Goal: Information Seeking & Learning: Learn about a topic

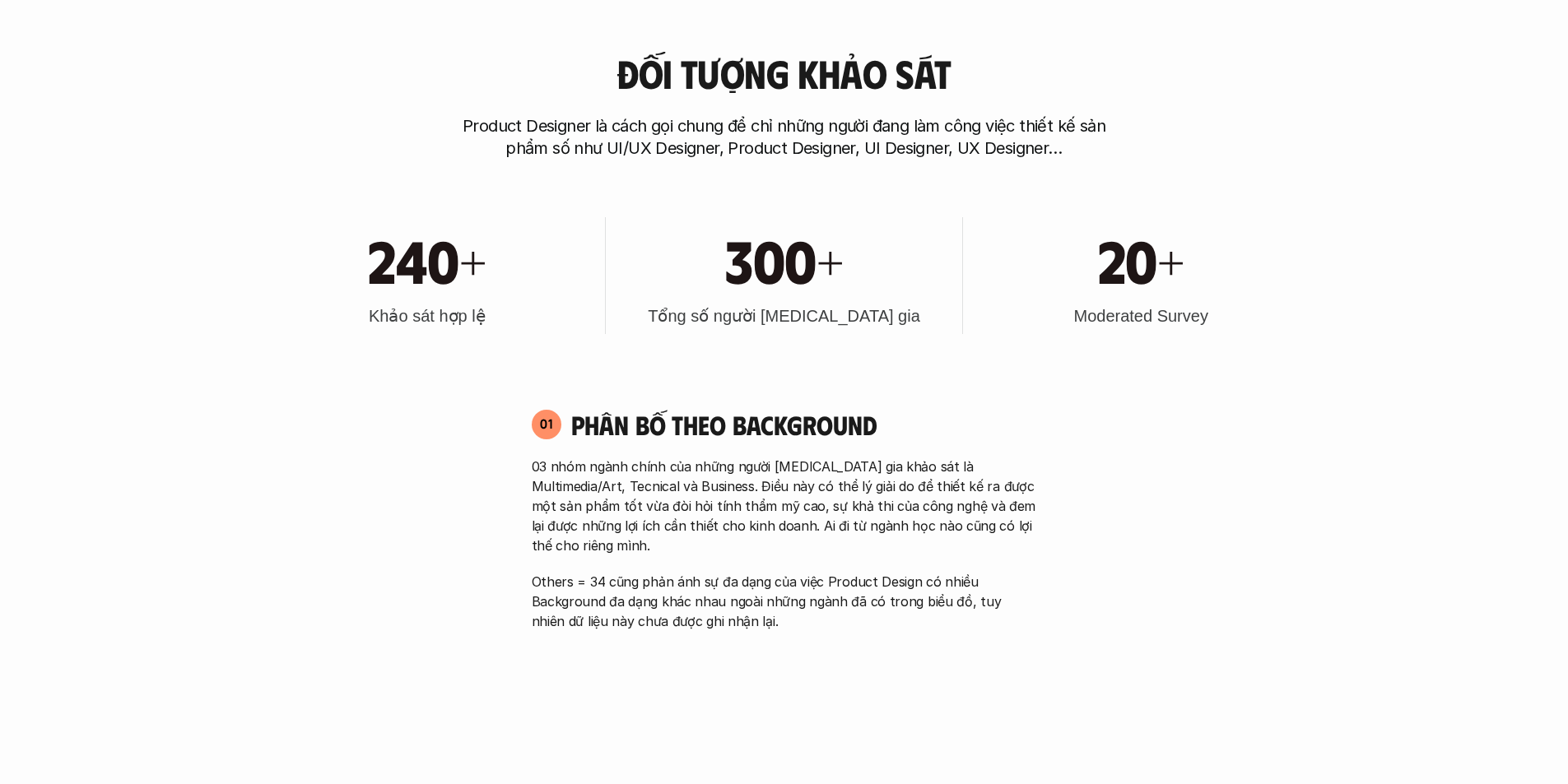
scroll to position [988, 0]
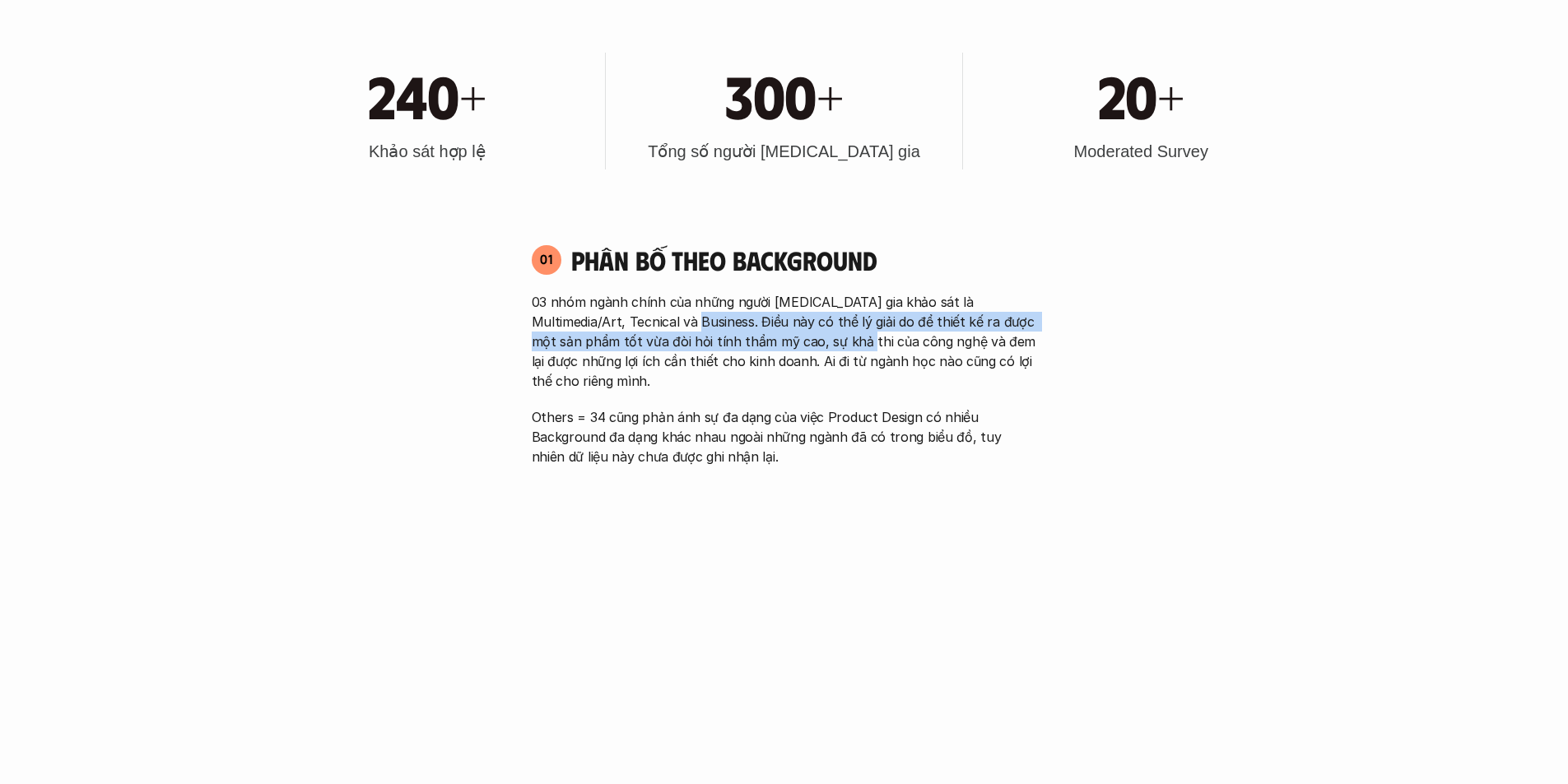
drag, startPoint x: 662, startPoint y: 330, endPoint x: 812, endPoint y: 349, distance: 151.2
click at [812, 349] on p "03 nhóm ngành chính của những người [MEDICAL_DATA] gia khảo sát là Multimedia/A…" at bounding box center [784, 341] width 505 height 99
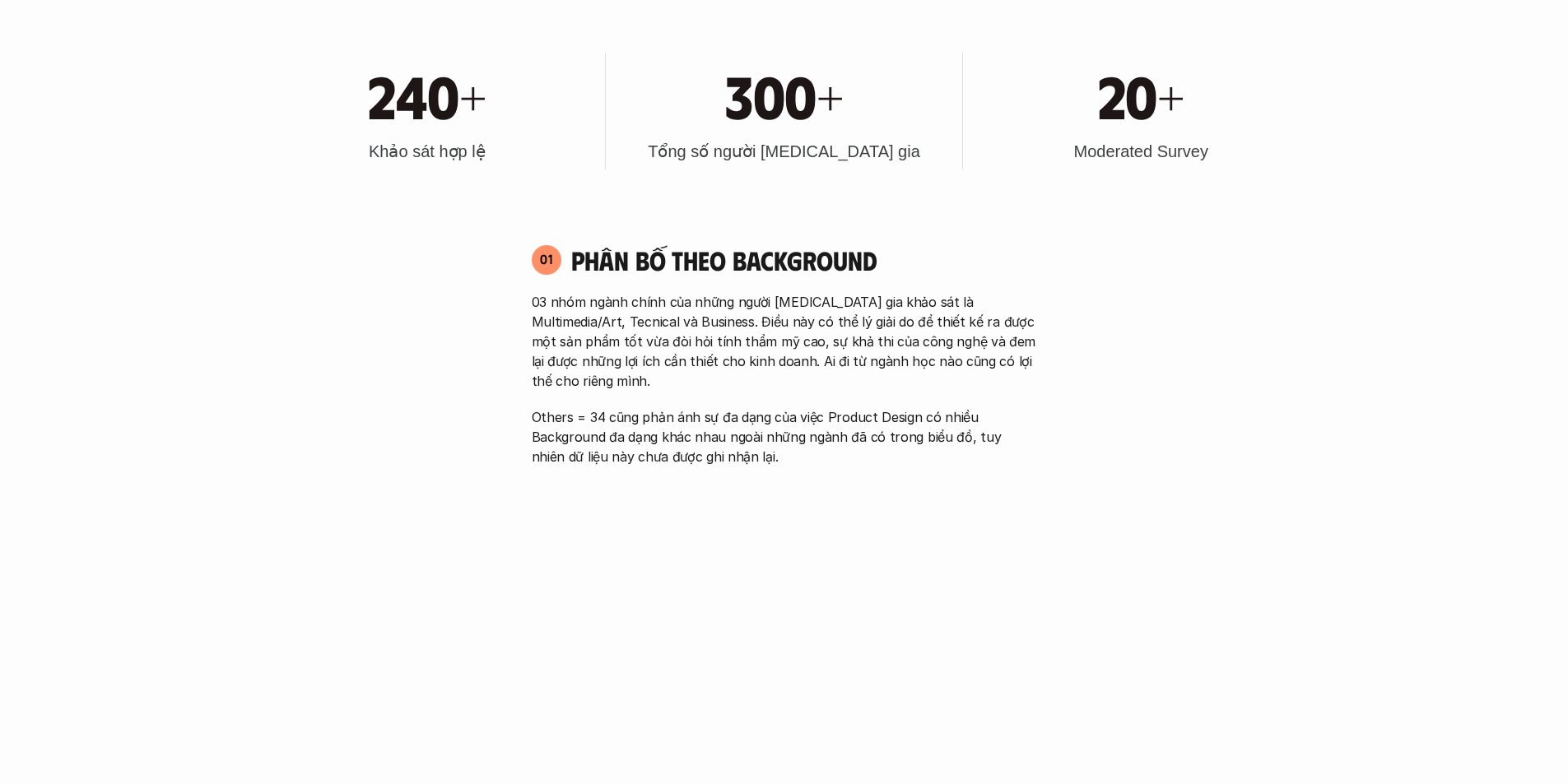
click at [866, 364] on p "03 nhóm ngành chính của những người [MEDICAL_DATA] gia khảo sát là Multimedia/A…" at bounding box center [784, 341] width 505 height 99
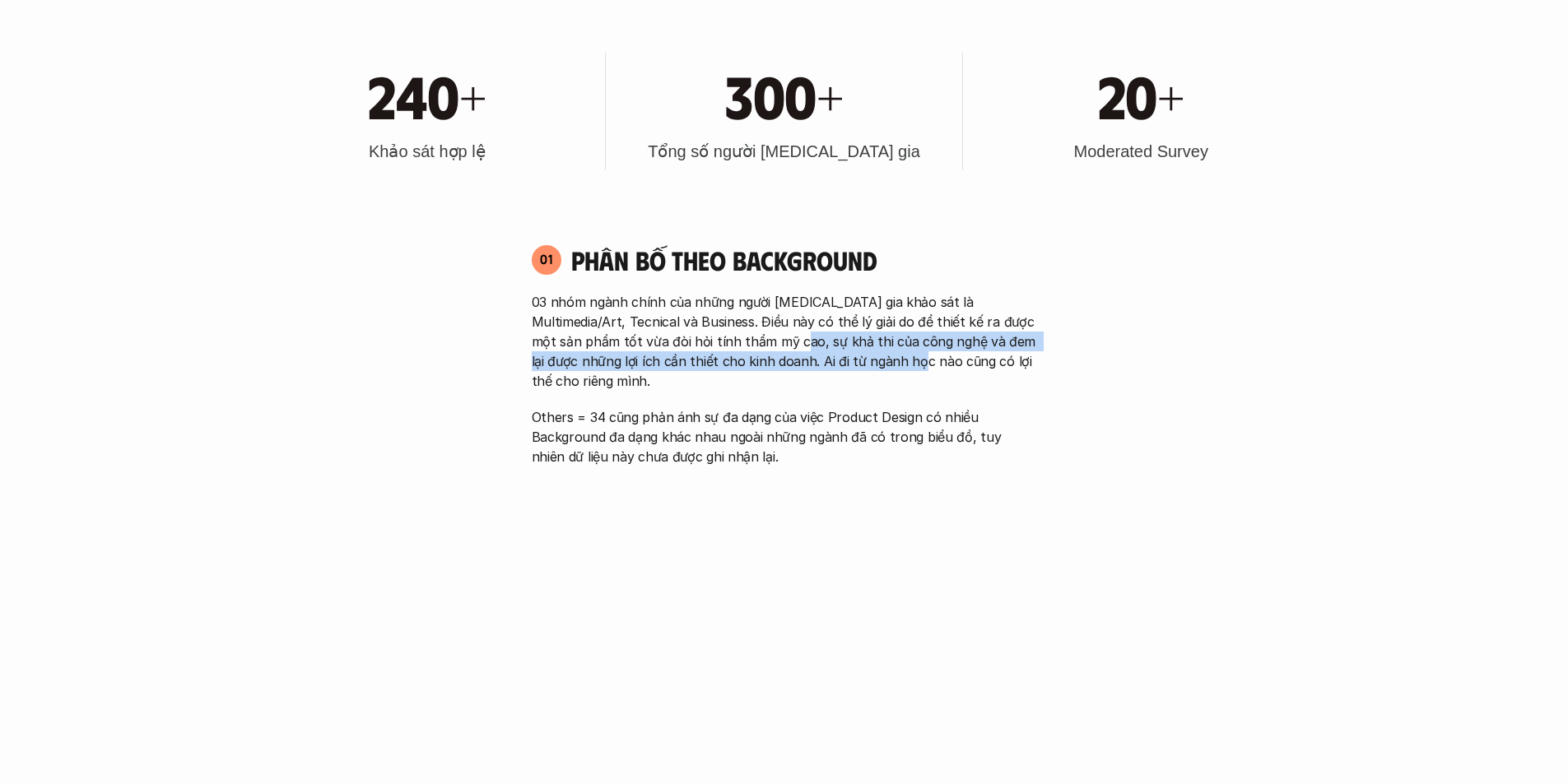
drag, startPoint x: 866, startPoint y: 364, endPoint x: 747, endPoint y: 333, distance: 123.0
click at [747, 333] on p "03 nhóm ngành chính của những người [MEDICAL_DATA] gia khảo sát là Multimedia/A…" at bounding box center [784, 341] width 505 height 99
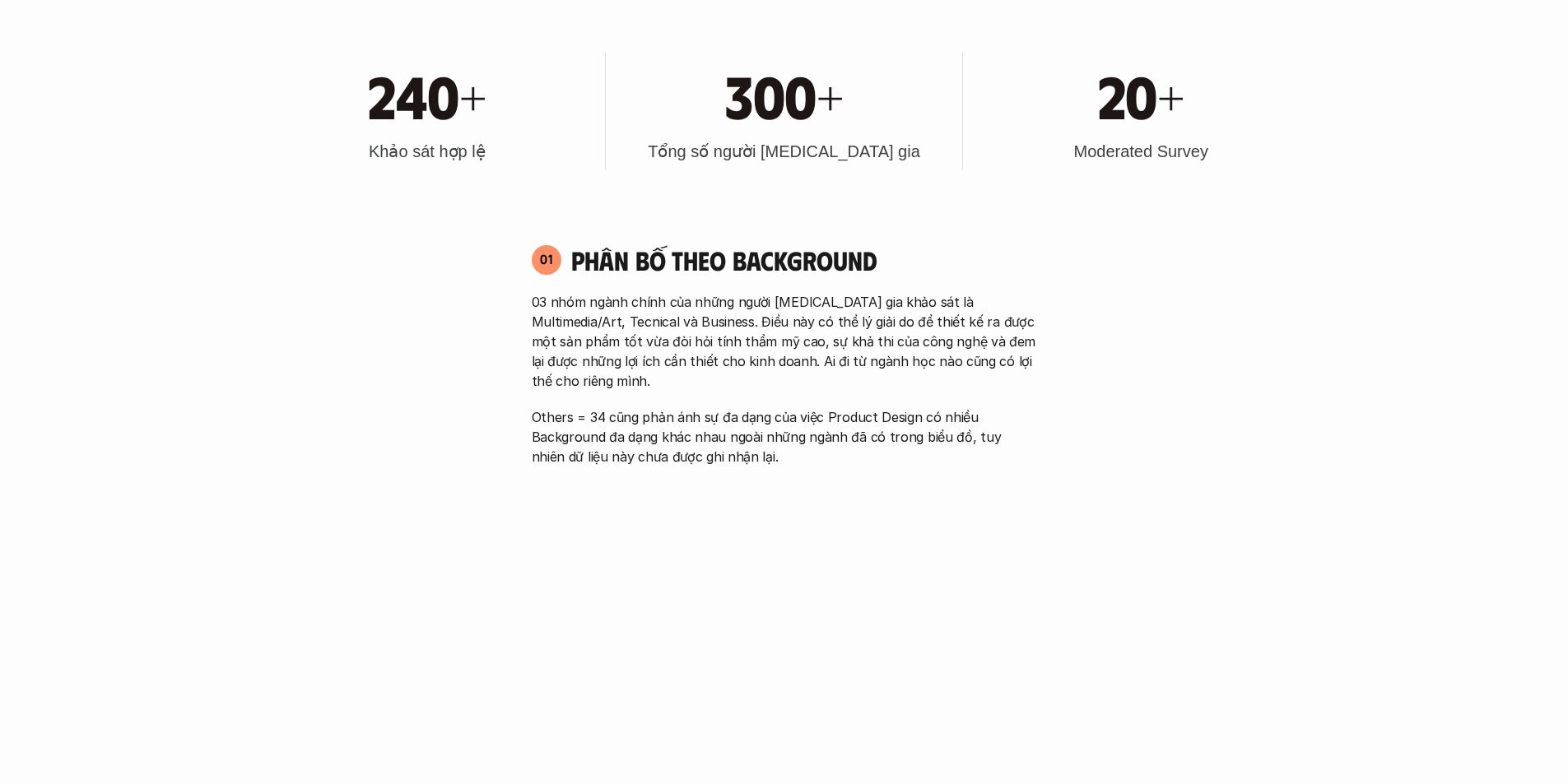
click at [676, 334] on p "03 nhóm ngành chính của những người [MEDICAL_DATA] gia khảo sát là Multimedia/A…" at bounding box center [784, 341] width 505 height 99
drag, startPoint x: 537, startPoint y: 394, endPoint x: 759, endPoint y: 405, distance: 222.3
click at [759, 407] on p "Others = 34 cũng phản ánh sự đa dạng của việc Product Design có nhiều Backgroun…" at bounding box center [784, 436] width 505 height 60
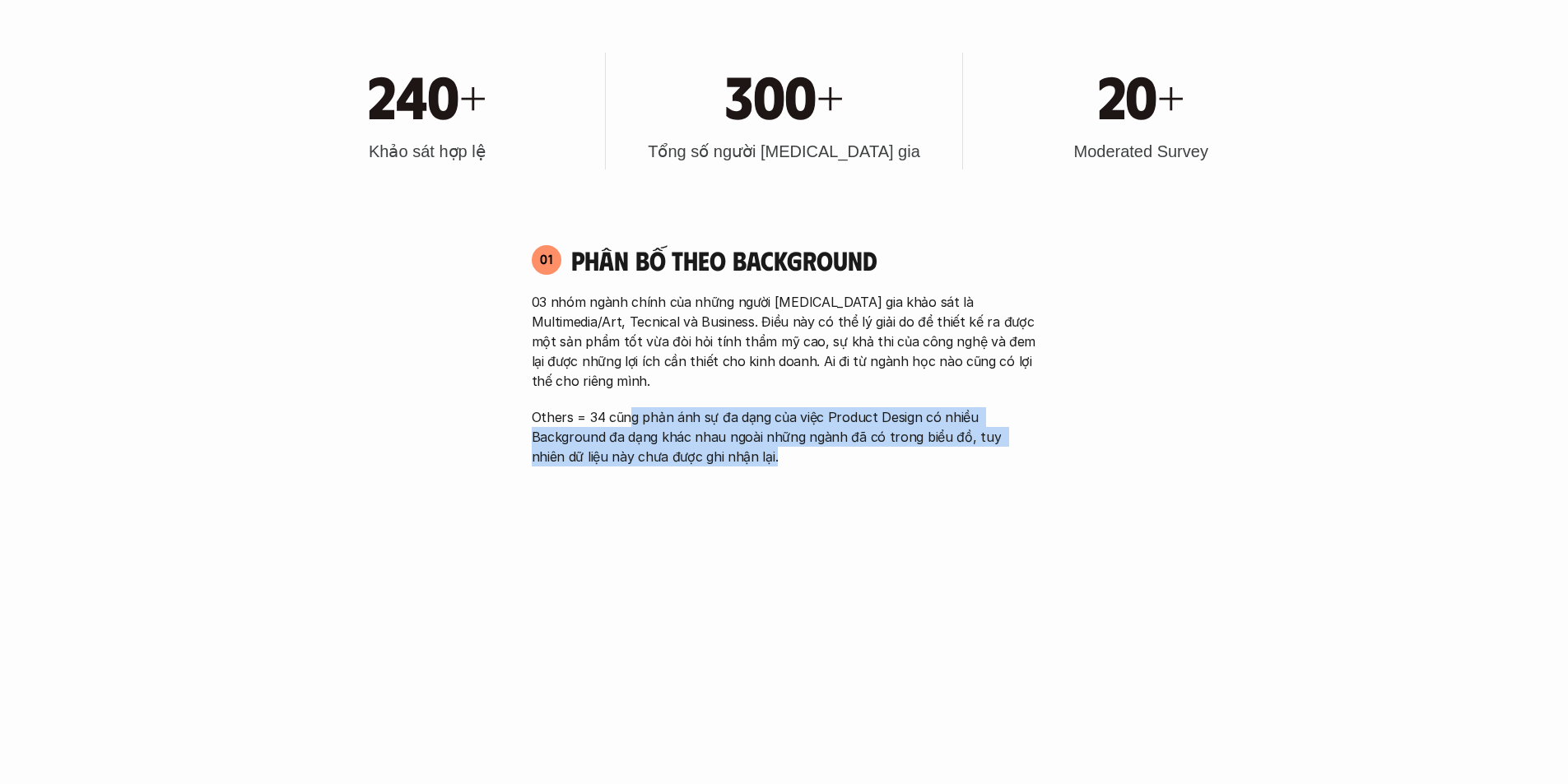
drag, startPoint x: 760, startPoint y: 435, endPoint x: 630, endPoint y: 396, distance: 135.7
click at [630, 407] on p "Others = 34 cũng phản ánh sự đa dạng của việc Product Design có nhiều Backgroun…" at bounding box center [784, 436] width 505 height 60
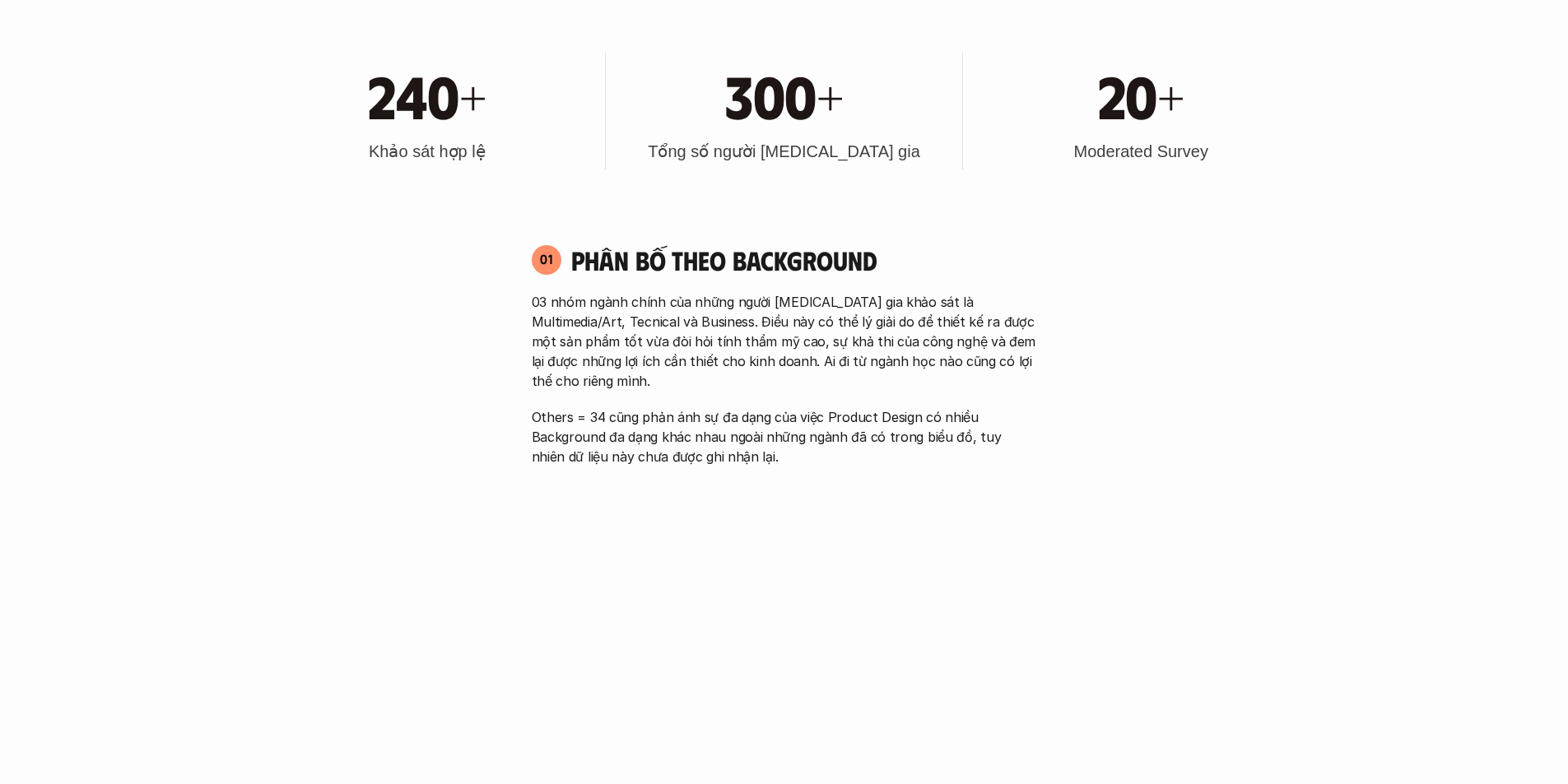
click at [577, 407] on p "Others = 34 cũng phản ánh sự đa dạng của việc Product Design có nhiều Backgroun…" at bounding box center [784, 436] width 505 height 60
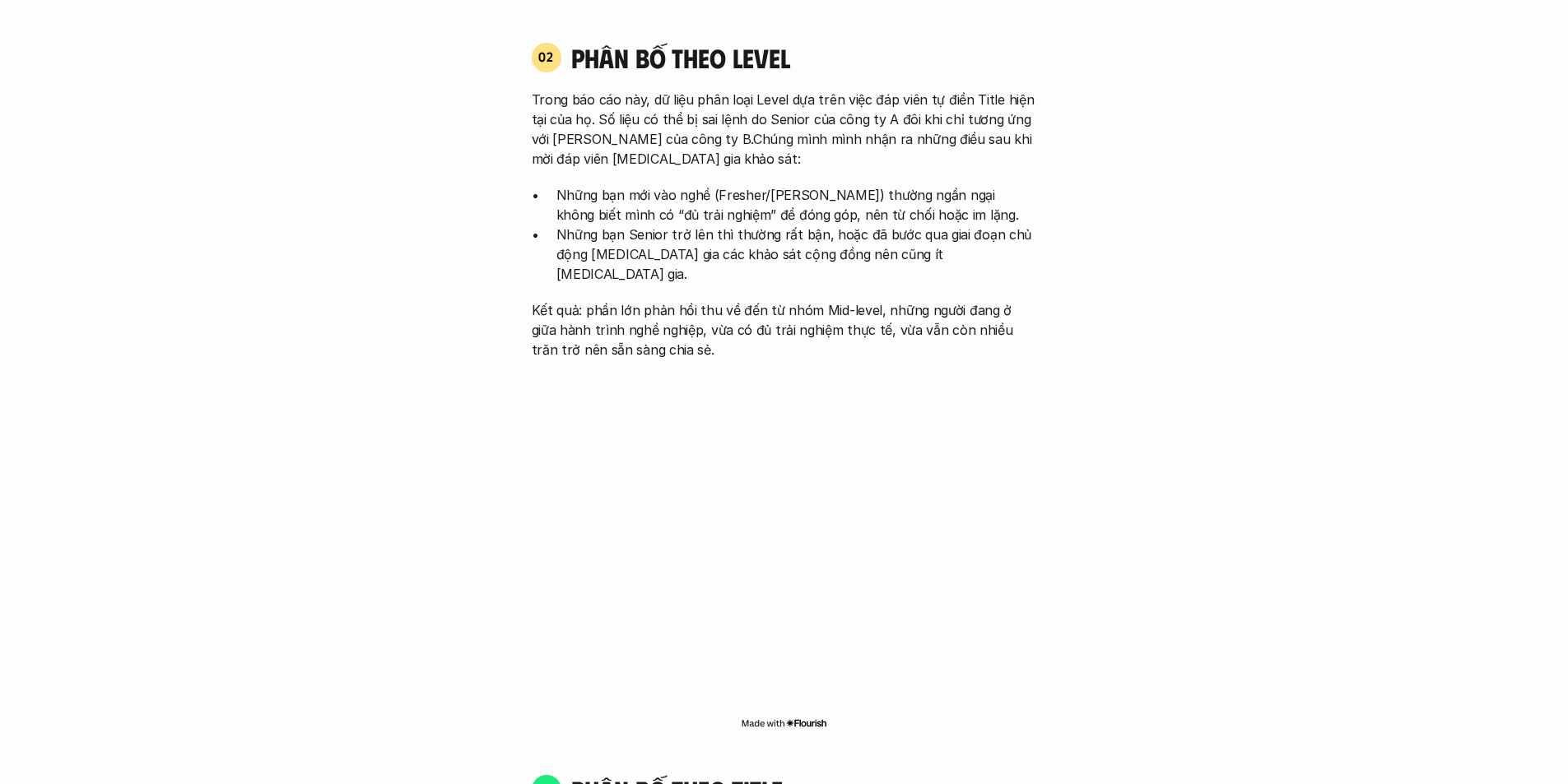
scroll to position [1893, 0]
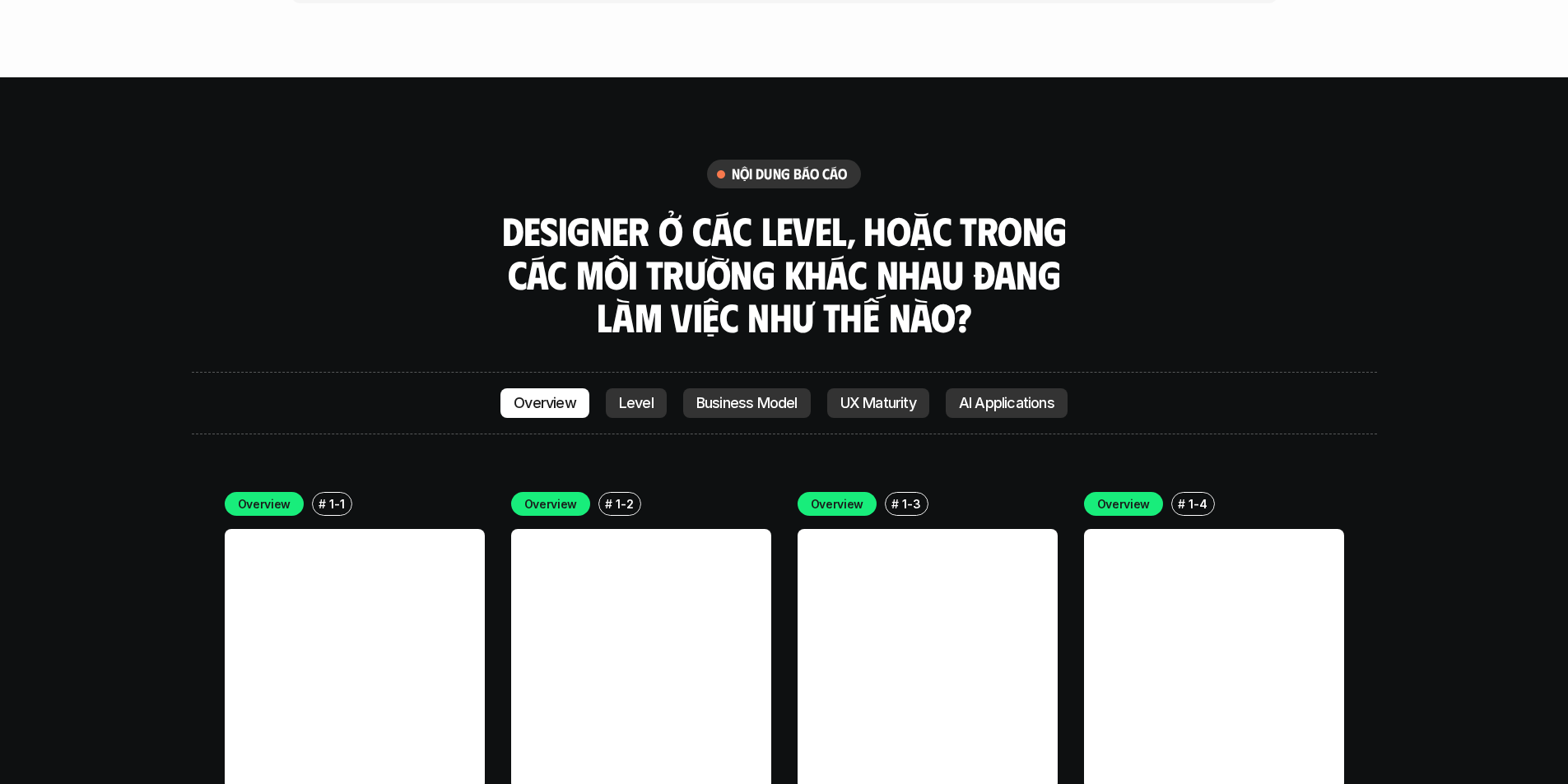
scroll to position [4609, 0]
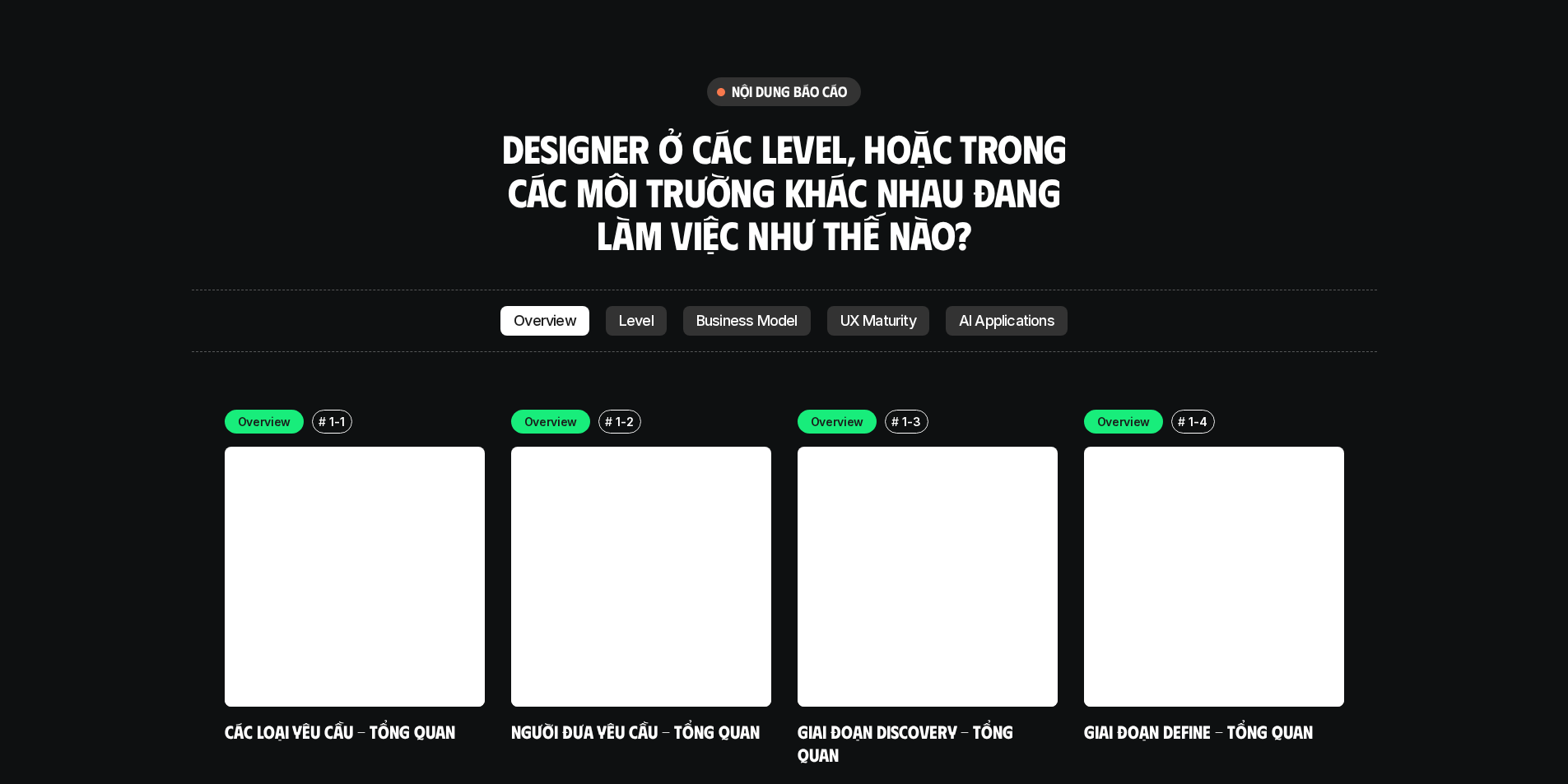
click at [619, 313] on p "Level" at bounding box center [636, 320] width 35 height 16
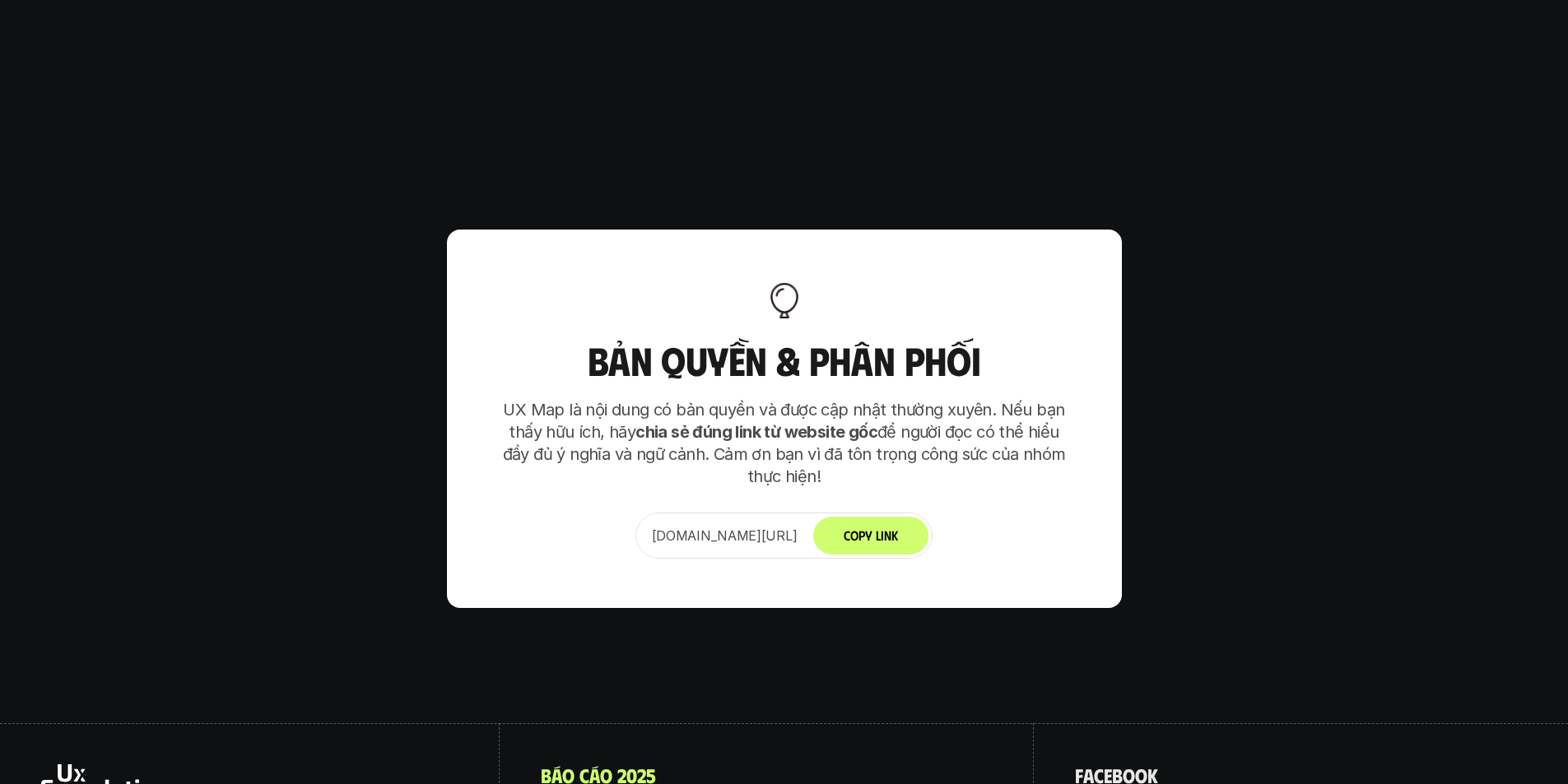
scroll to position [10336, 0]
